Goal: Find specific page/section: Find specific page/section

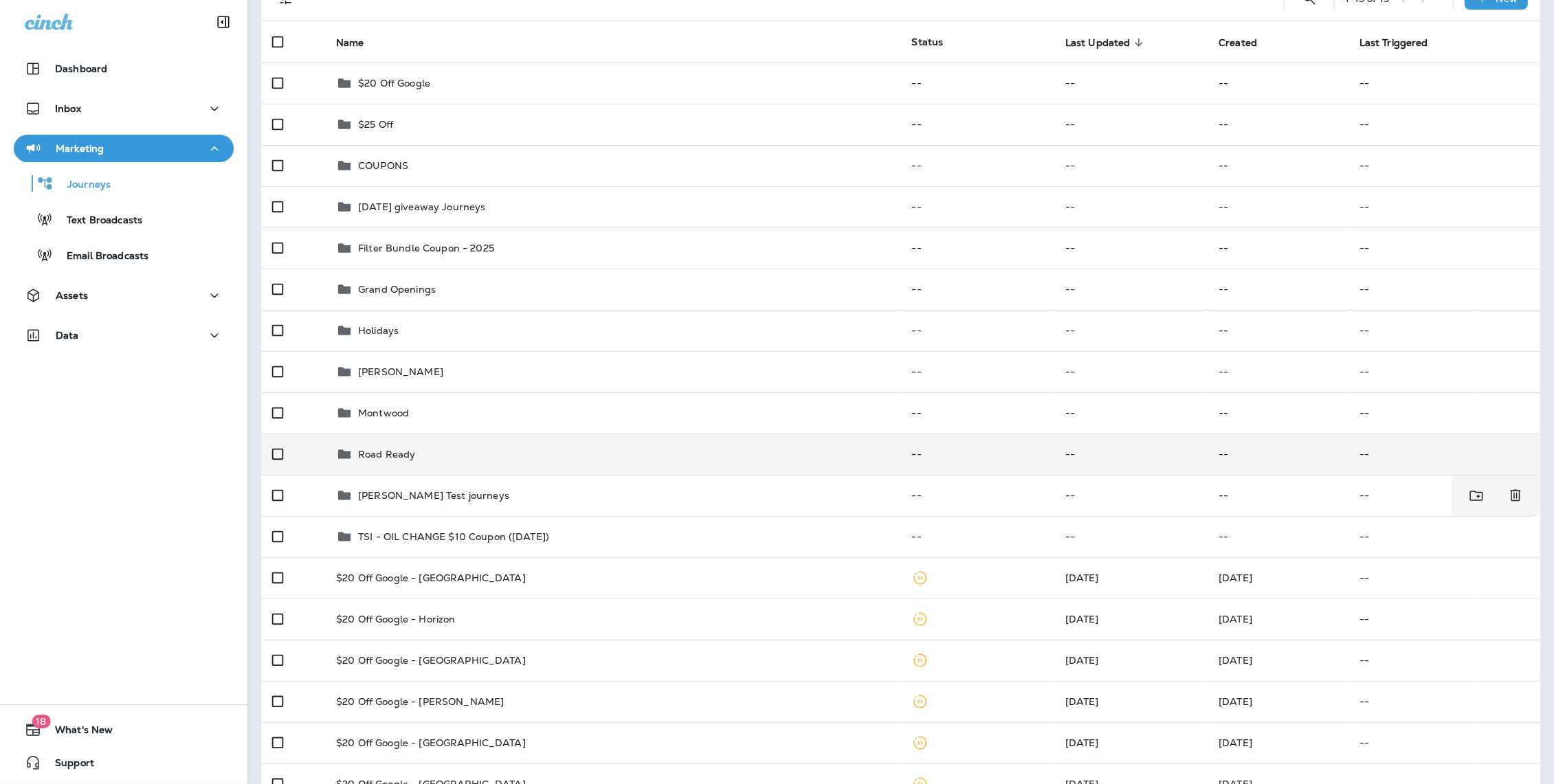
scroll to position [118, 0]
click at [475, 441] on td "Road Ready" at bounding box center [612, 452] width 575 height 41
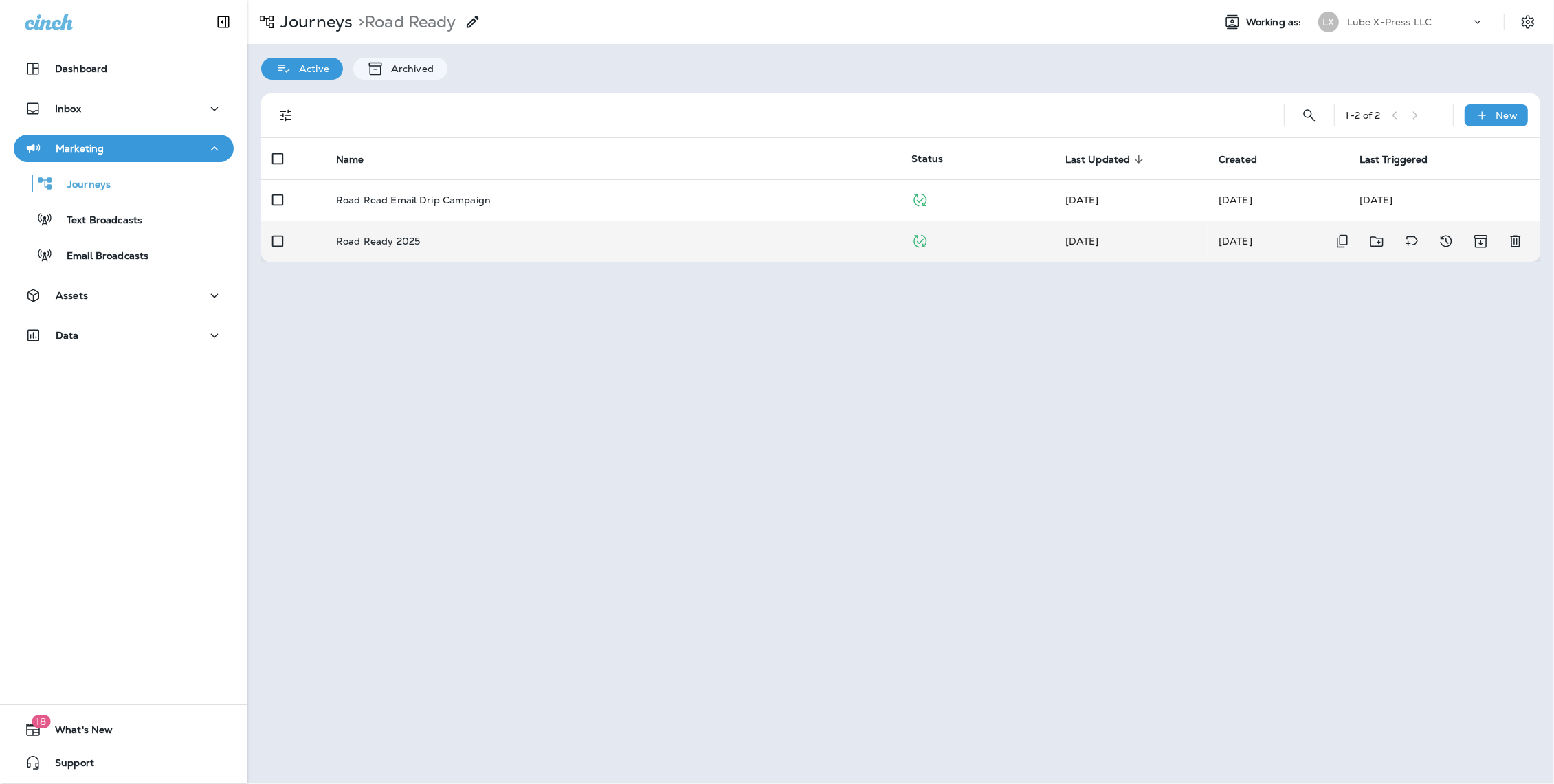
click at [399, 236] on p "Road Ready 2025" at bounding box center [377, 241] width 84 height 11
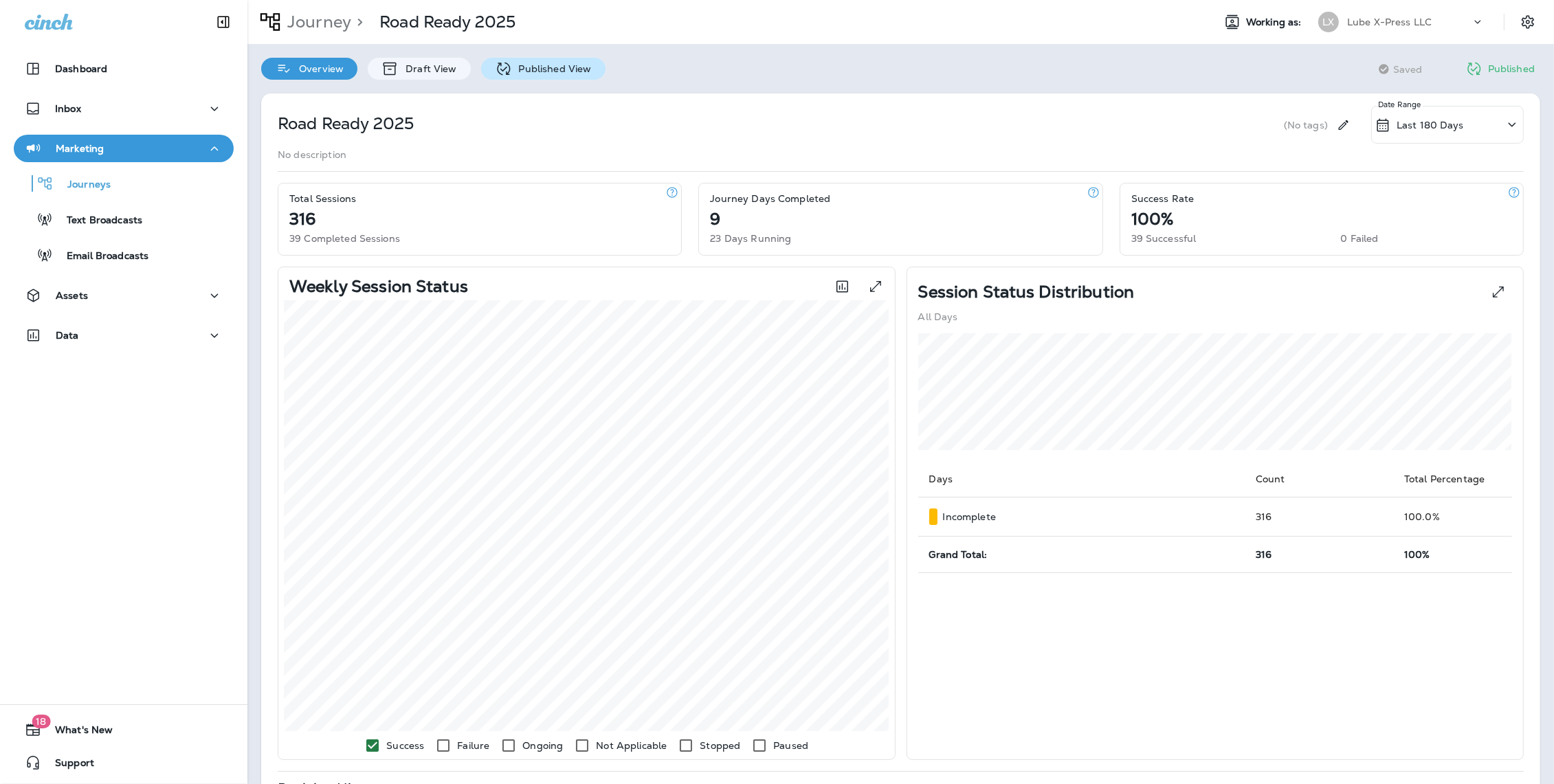
scroll to position [1, 0]
click at [528, 72] on p "Published View" at bounding box center [552, 67] width 80 height 11
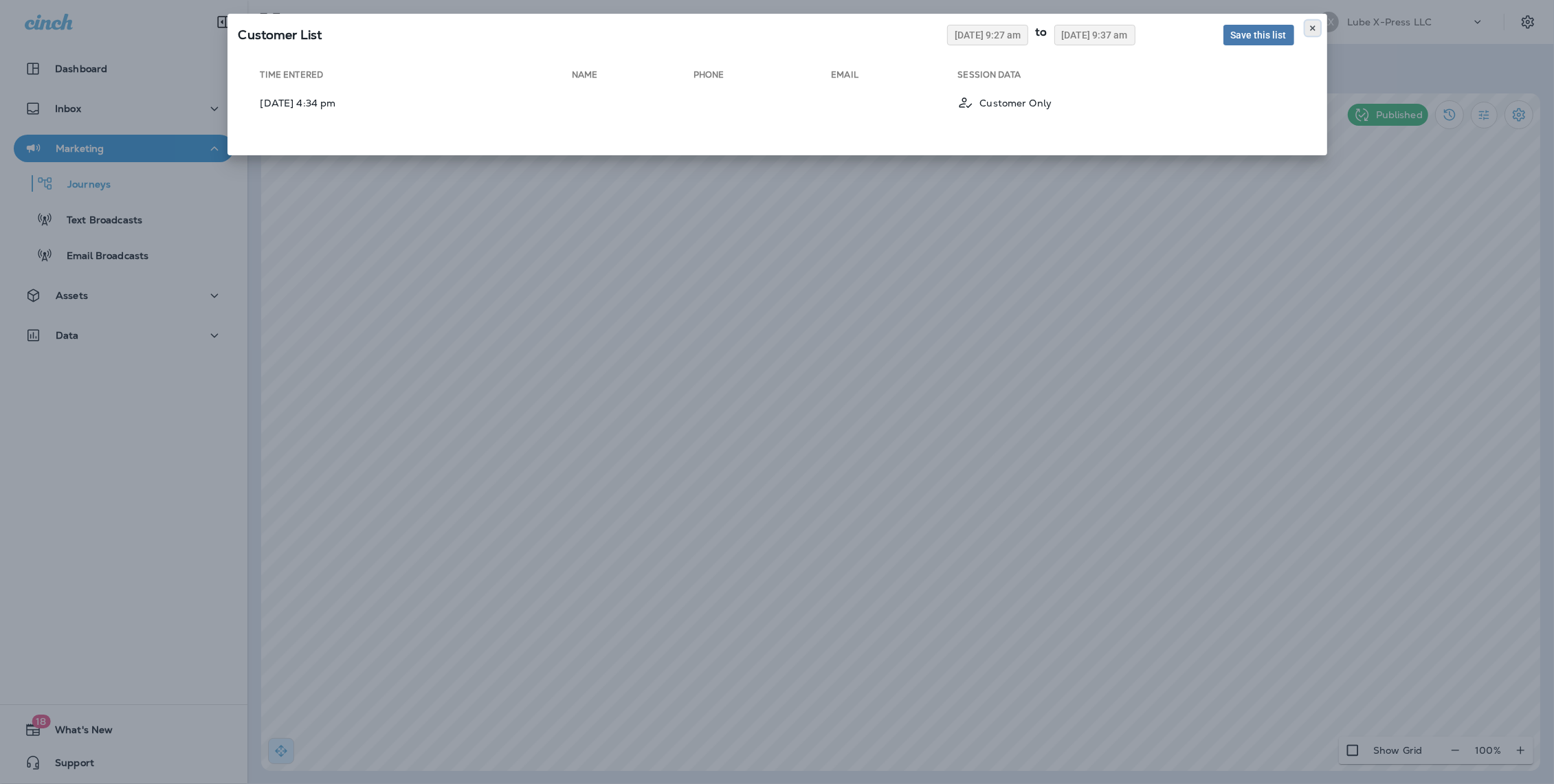
click at [1317, 29] on button at bounding box center [1312, 28] width 15 height 15
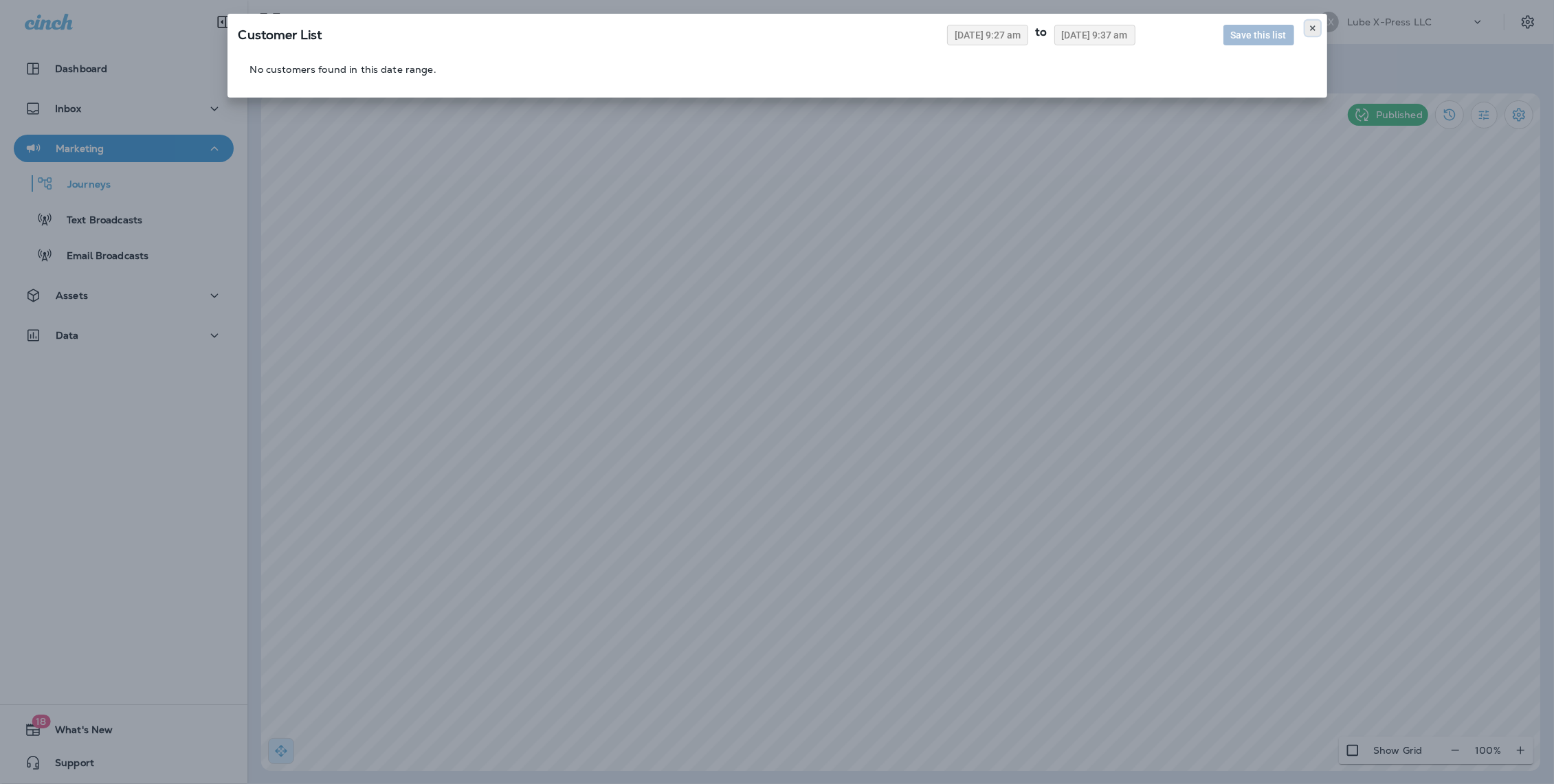
click at [1311, 27] on use at bounding box center [1312, 28] width 5 height 6
click at [1316, 27] on icon at bounding box center [1312, 28] width 8 height 8
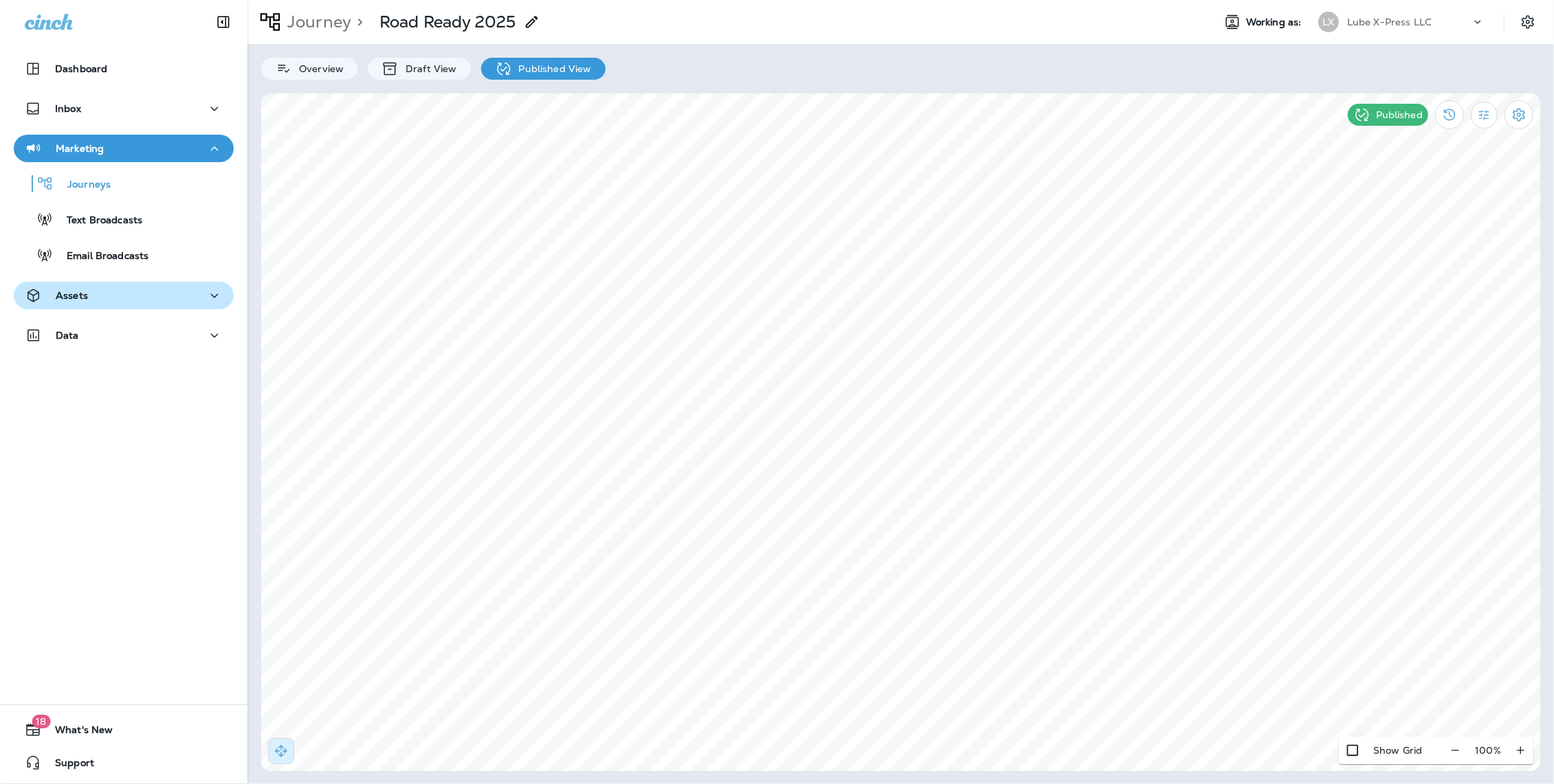
click at [93, 298] on div "Assets" at bounding box center [124, 296] width 198 height 17
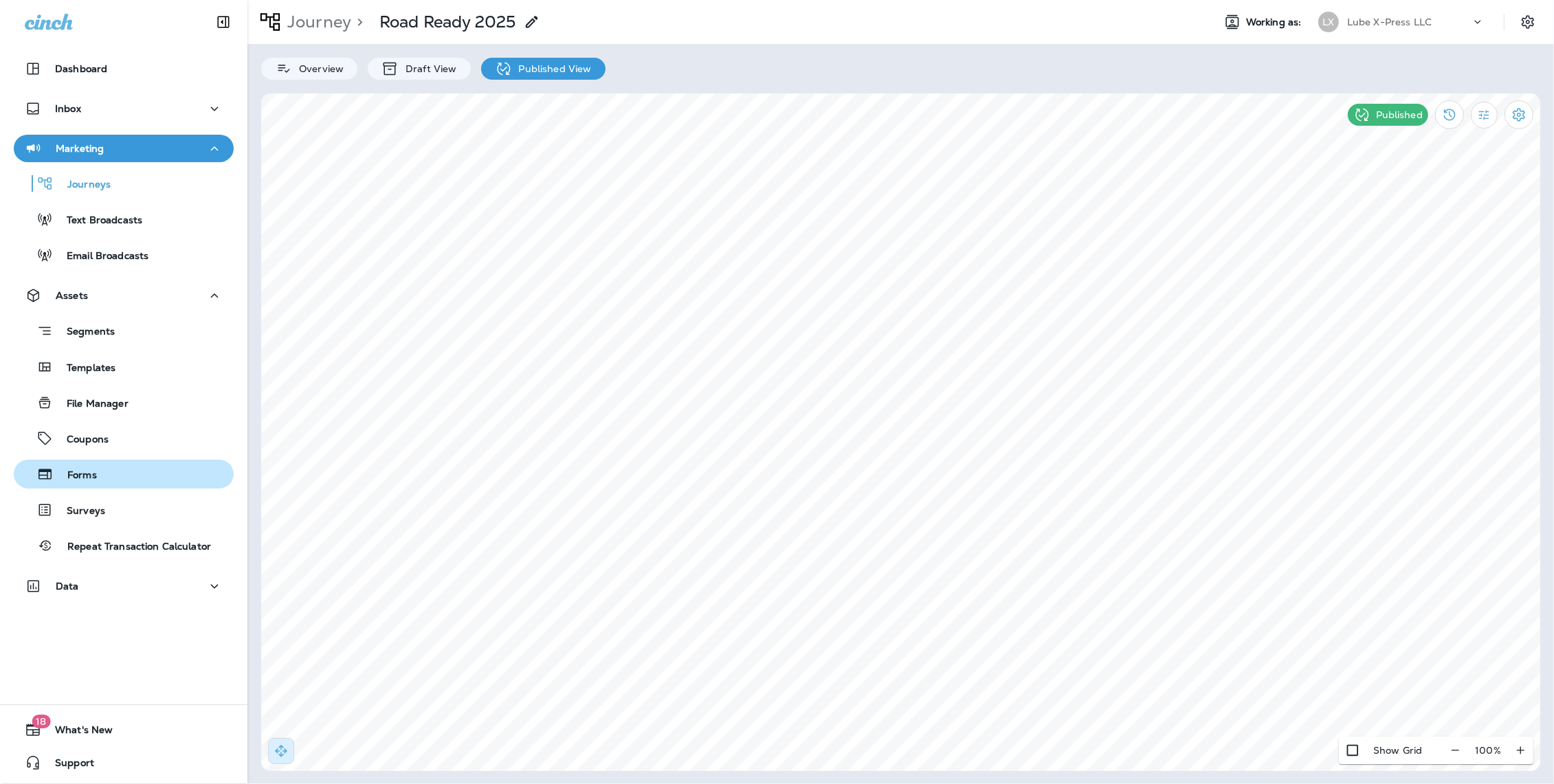
click at [80, 476] on p "Forms" at bounding box center [75, 476] width 43 height 13
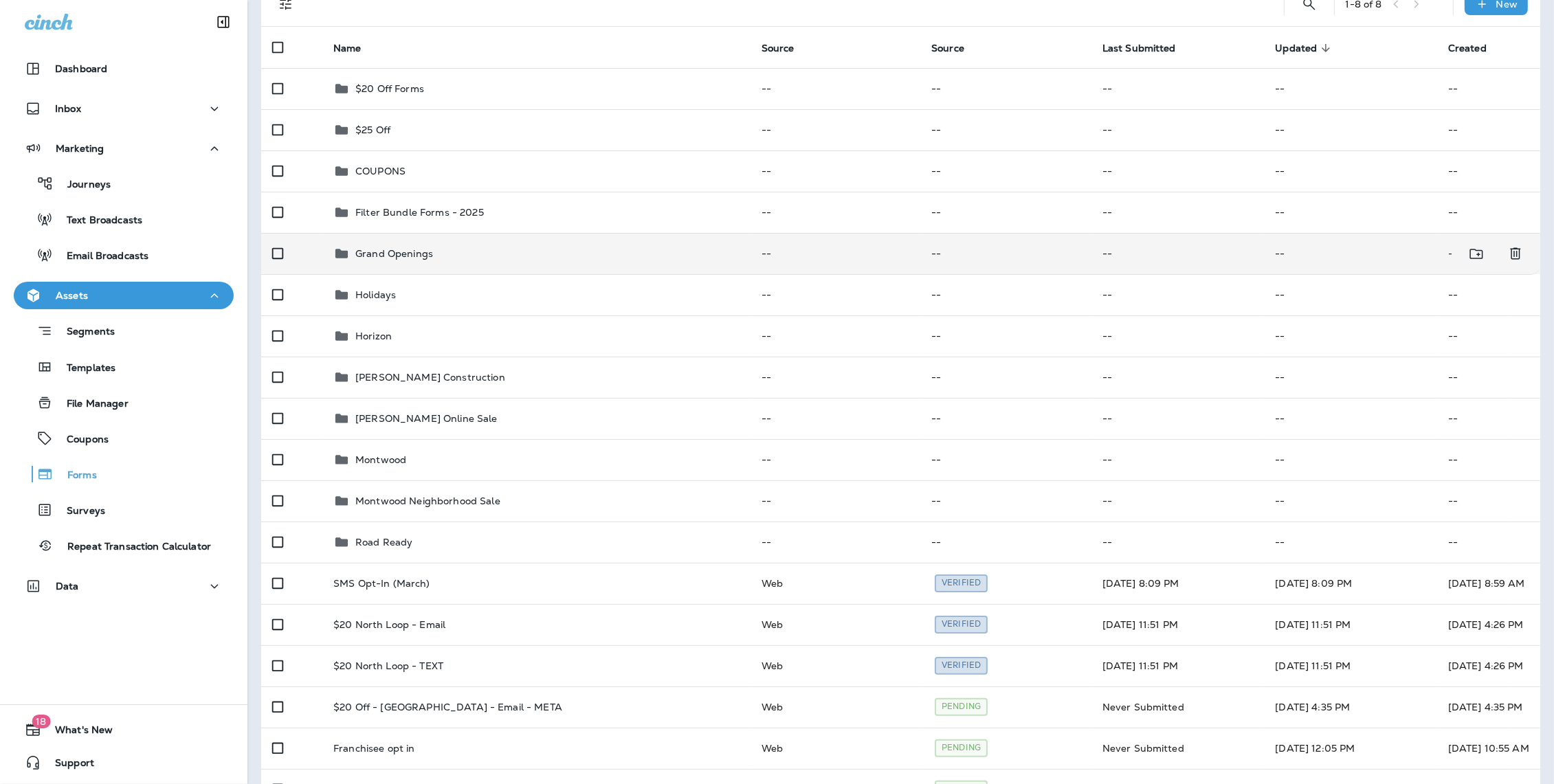
scroll to position [112, 0]
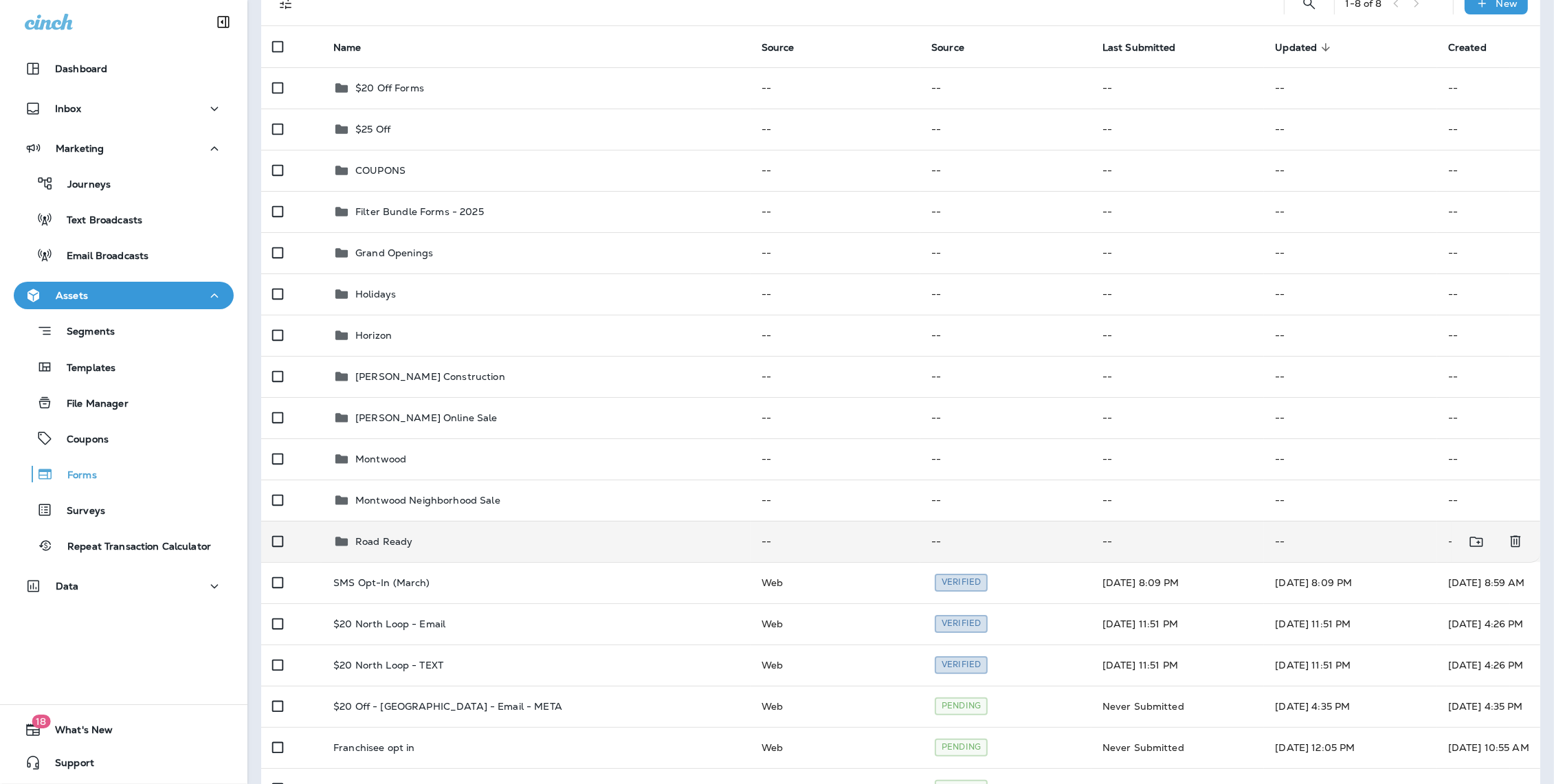
click at [411, 546] on div "Road Ready" at bounding box center [536, 542] width 406 height 17
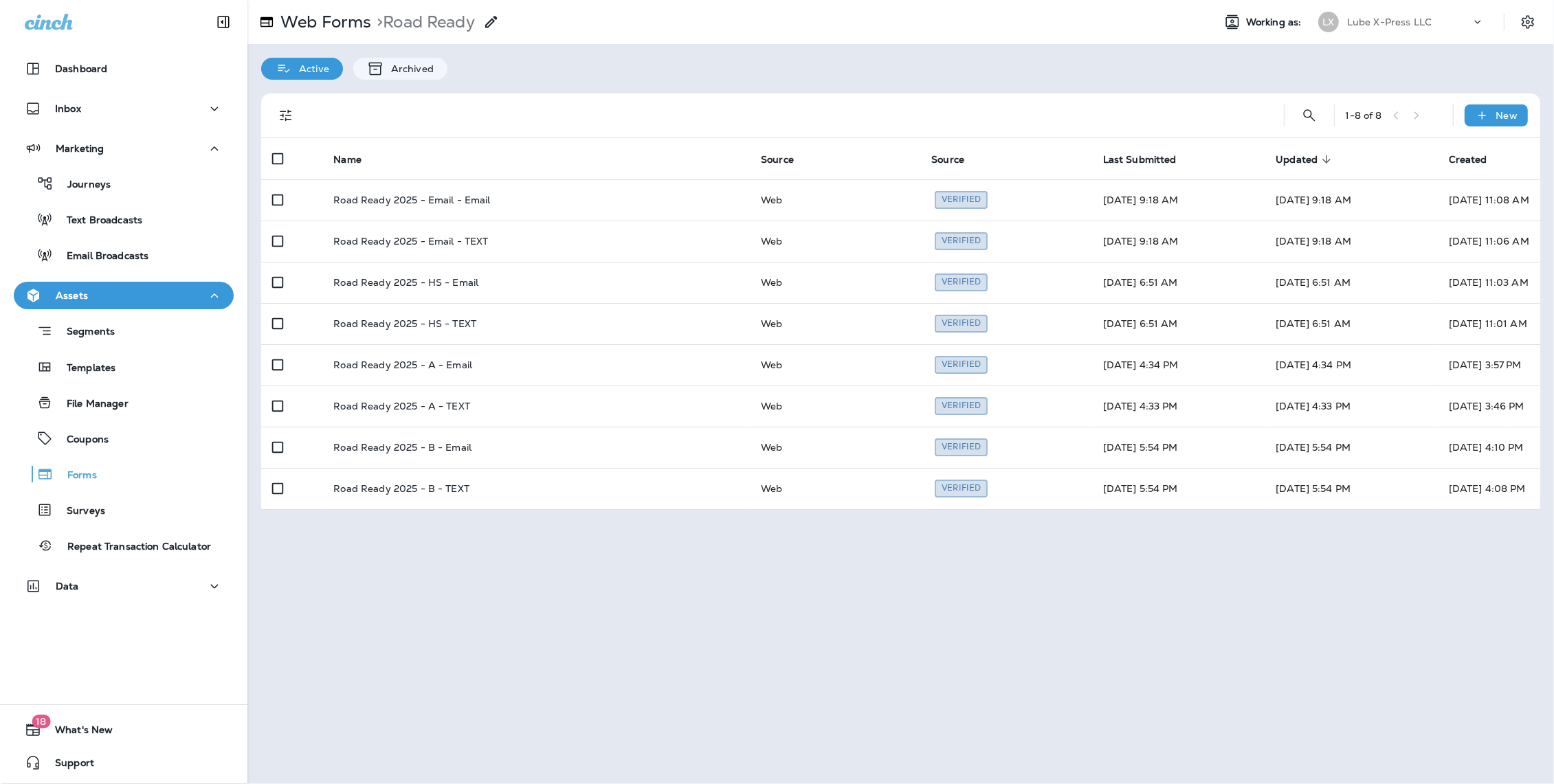
click at [1139, 650] on div "Web Forms > Road Ready Working as: LX Lube X-Press LLC Active Archived 1 - 8 of…" at bounding box center [901, 392] width 1307 height 784
click at [865, 637] on div "Web Forms > Road Ready Working as: LX Lube X-Press LLC Active Archived 1 - 8 of…" at bounding box center [901, 392] width 1307 height 784
click at [1101, 660] on div "Web Forms > Road Ready Working as: LX Lube X-Press LLC Active Archived 1 - 8 of…" at bounding box center [901, 392] width 1307 height 784
click at [1328, 552] on div "Web Forms > Road Ready Working as: LX Lube X-Press LLC Active Archived 1 - 8 of…" at bounding box center [901, 392] width 1307 height 784
click at [640, 687] on div "Web Forms > Road Ready Working as: LX Lube X-Press LLC Active Archived 1 - 8 of…" at bounding box center [901, 392] width 1307 height 784
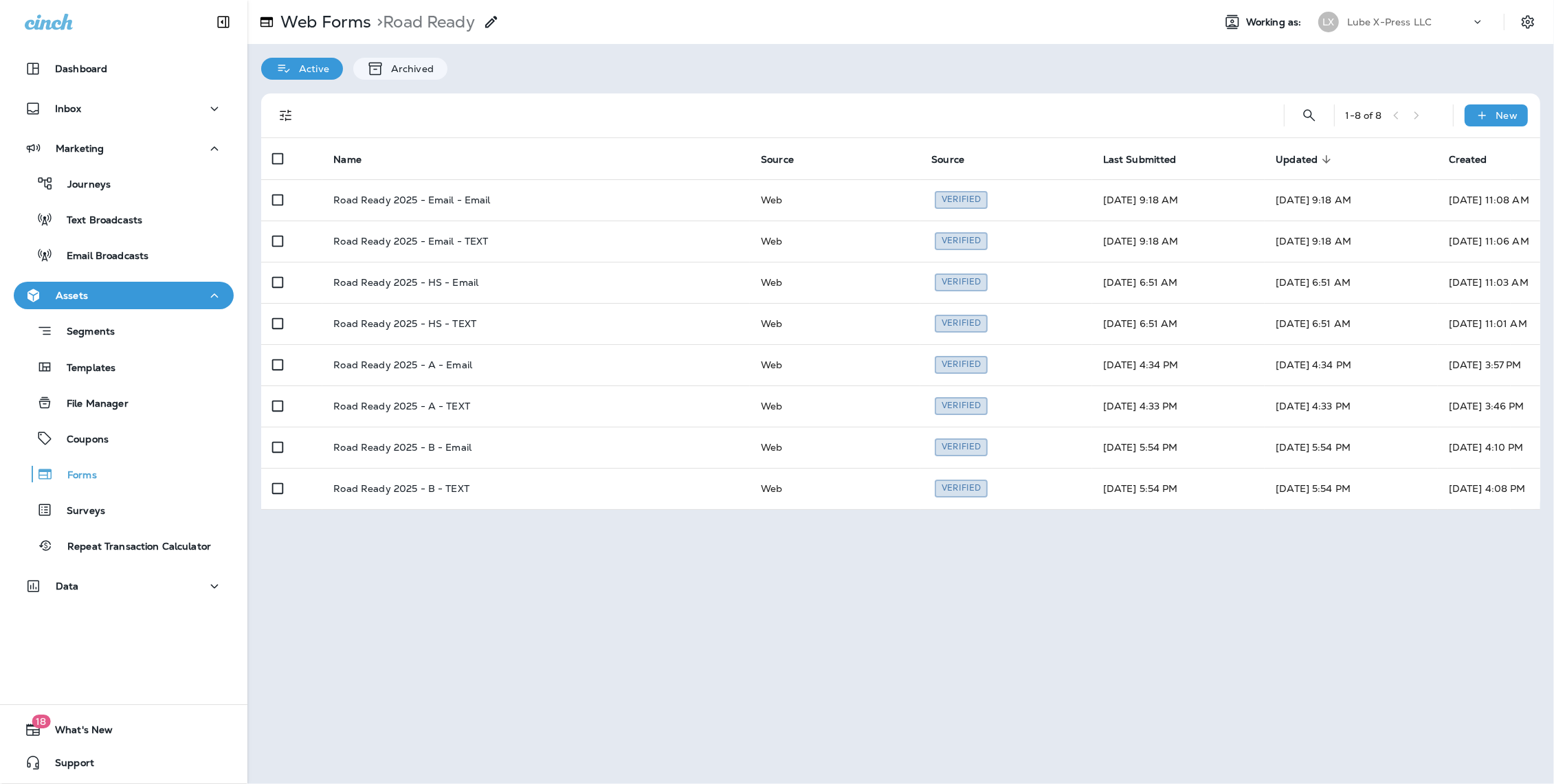
click at [689, 636] on div "Web Forms > Road Ready Working as: LX Lube X-Press LLC Active Archived 1 - 8 of…" at bounding box center [901, 392] width 1307 height 784
click at [1181, 651] on div "Web Forms > Road Ready Working as: LX Lube X-Press LLC Active Archived 1 - 8 of…" at bounding box center [901, 392] width 1307 height 784
